Goal: Check status

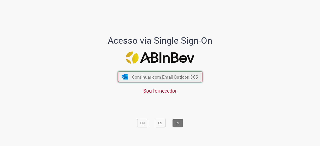
click at [175, 77] on span "Continuar com Email Outlook 365" at bounding box center [165, 77] width 66 height 6
